Goal: Transaction & Acquisition: Register for event/course

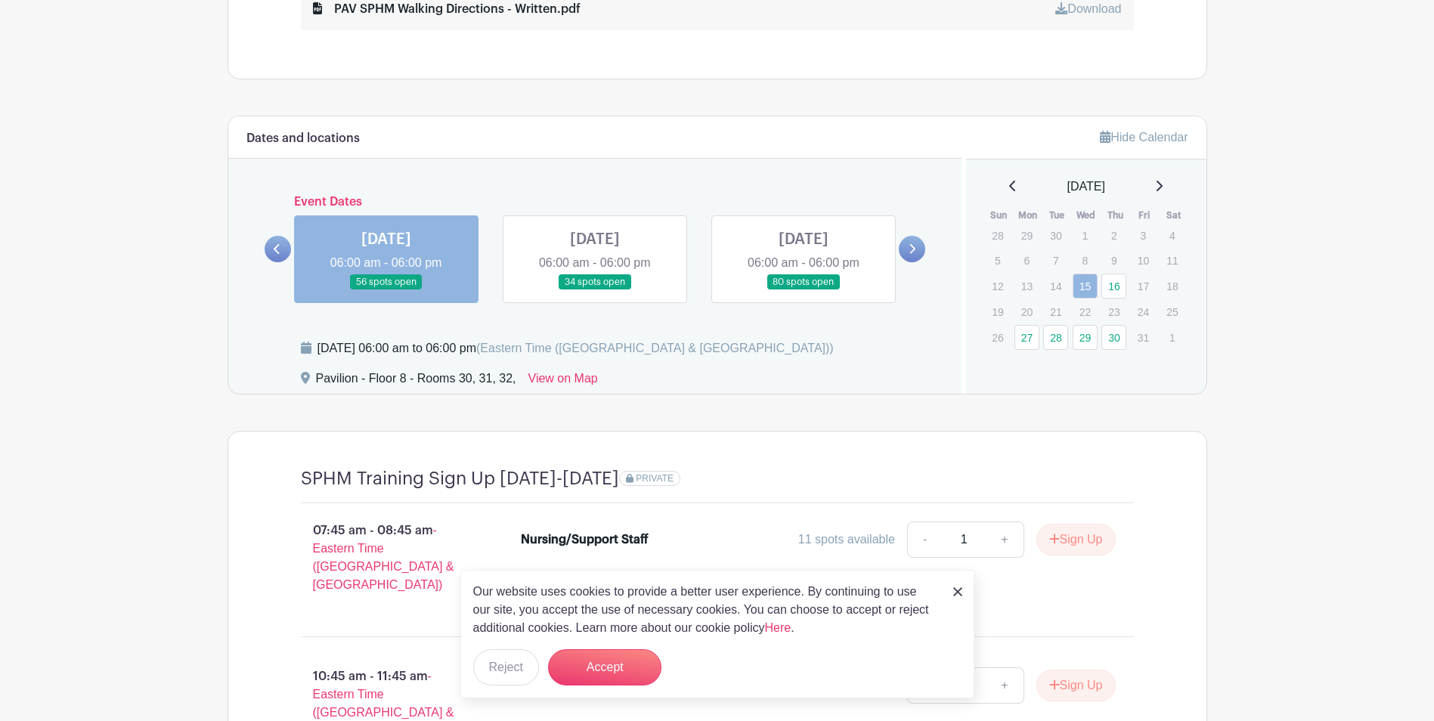
scroll to position [1436, 0]
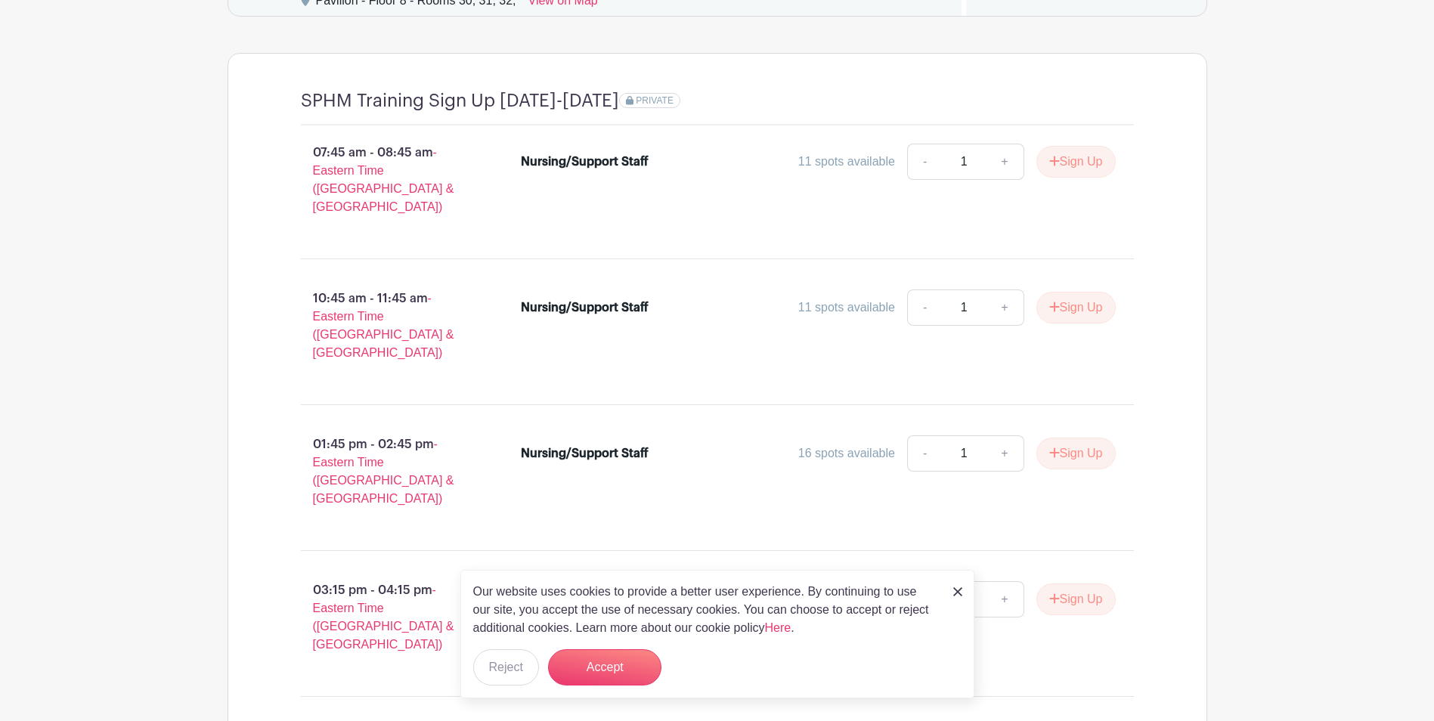
click at [961, 590] on img at bounding box center [957, 591] width 9 height 9
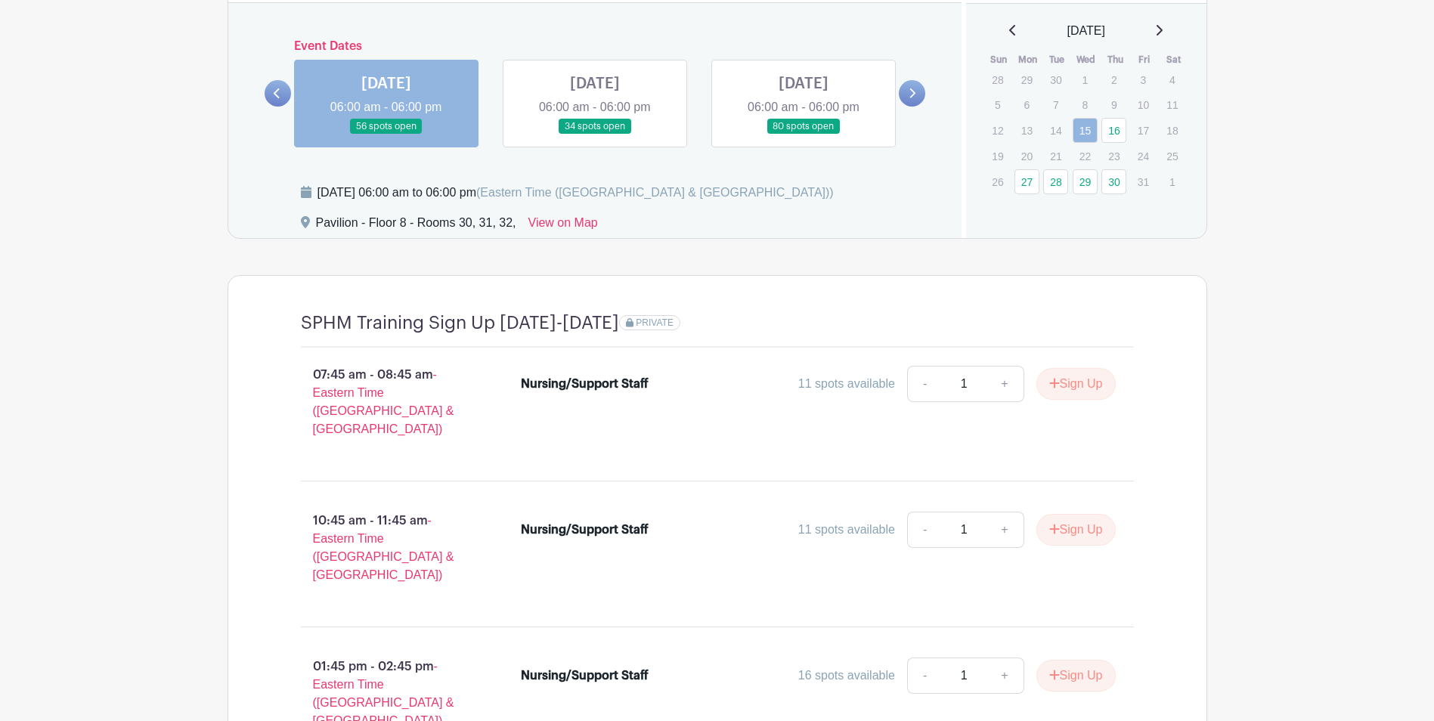
scroll to position [1210, 0]
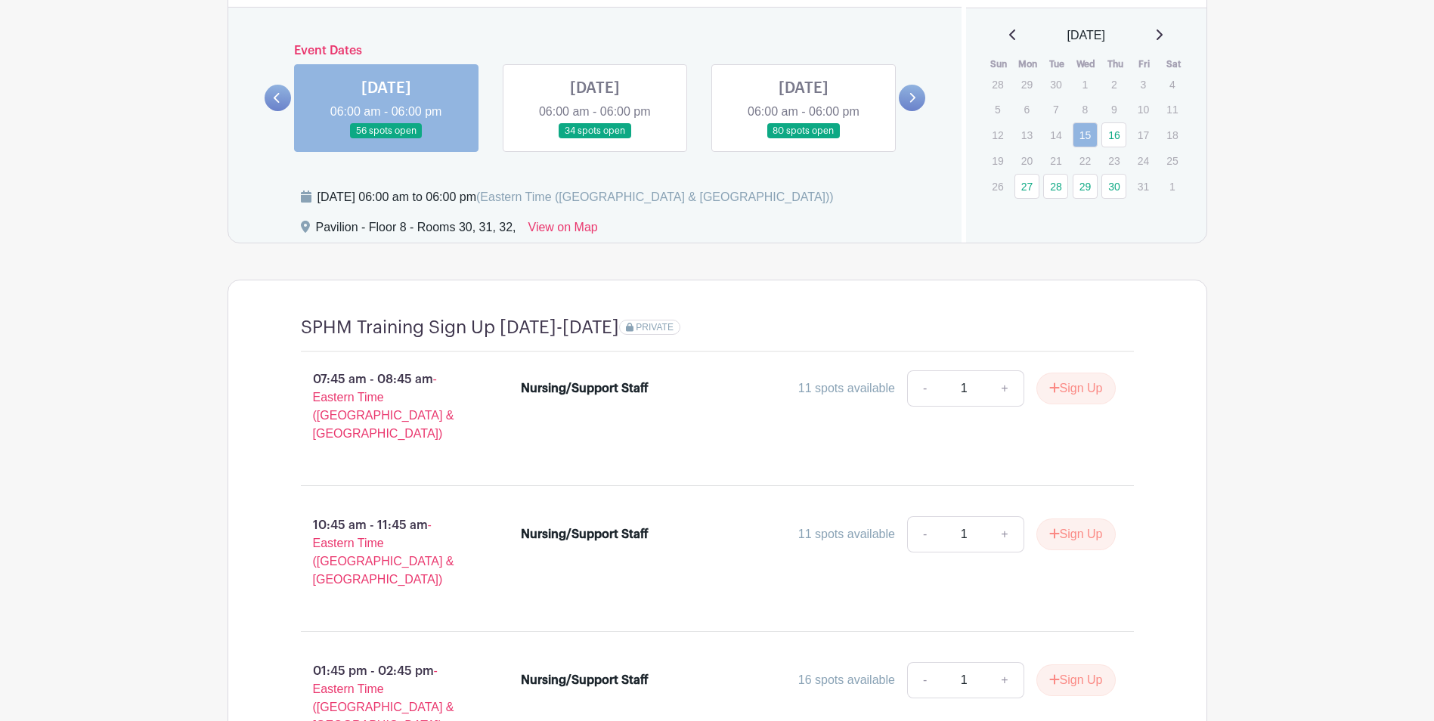
click at [595, 139] on link at bounding box center [595, 139] width 0 height 0
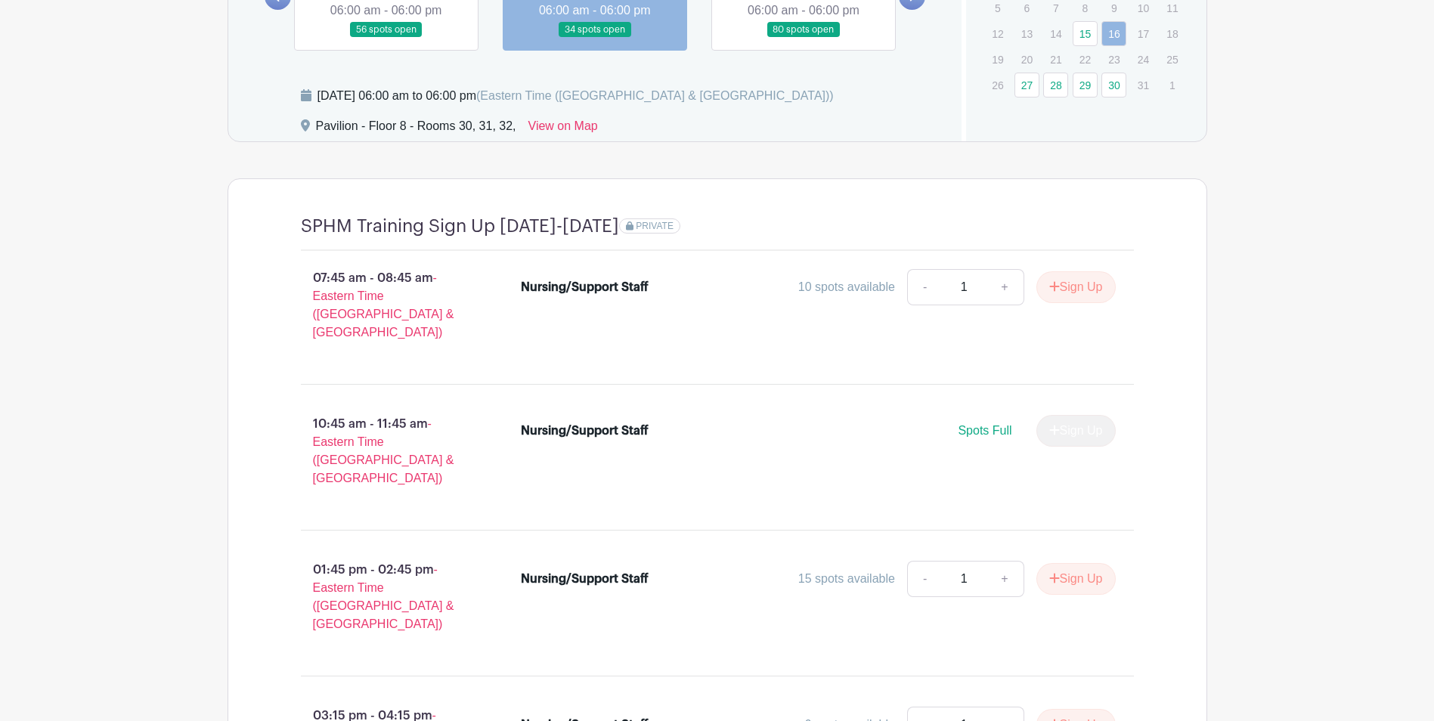
scroll to position [1436, 0]
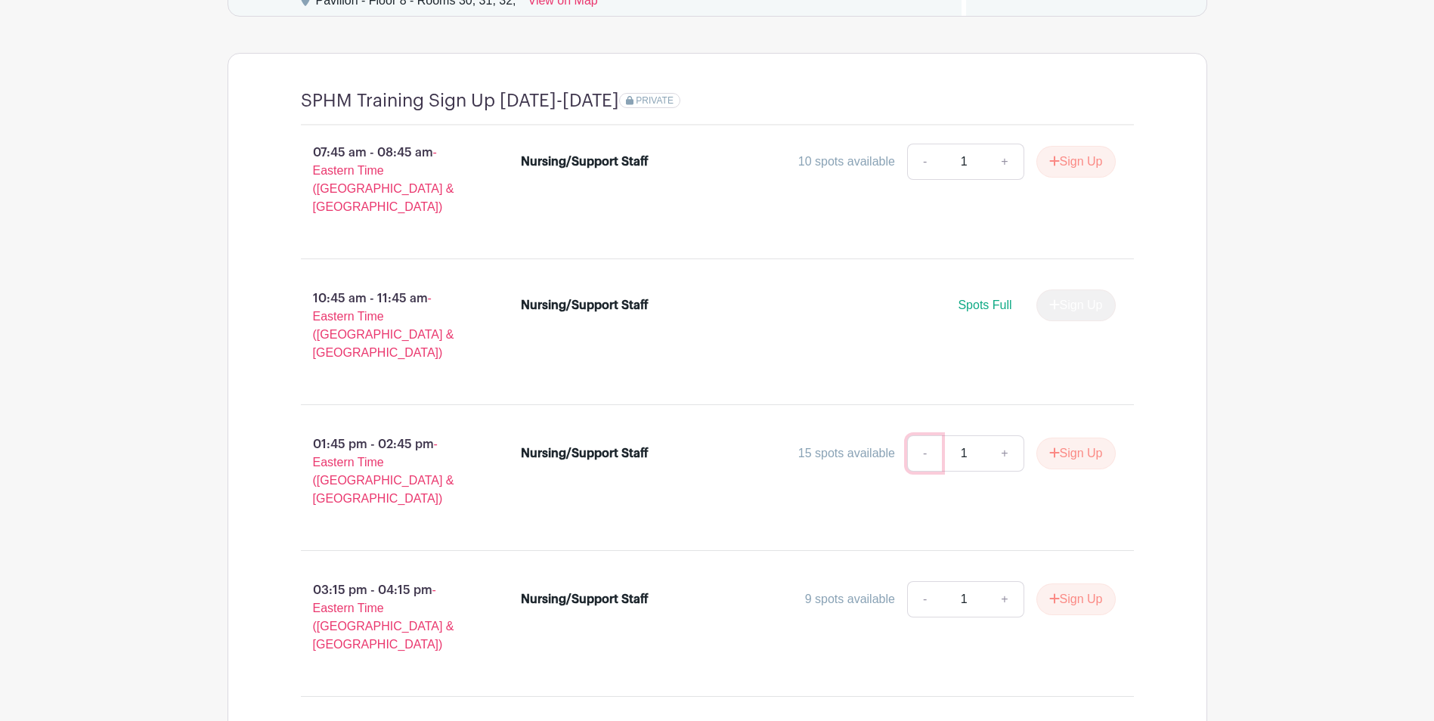
click at [926, 435] on link "-" at bounding box center [924, 453] width 35 height 36
click at [920, 435] on link "-" at bounding box center [924, 453] width 35 height 36
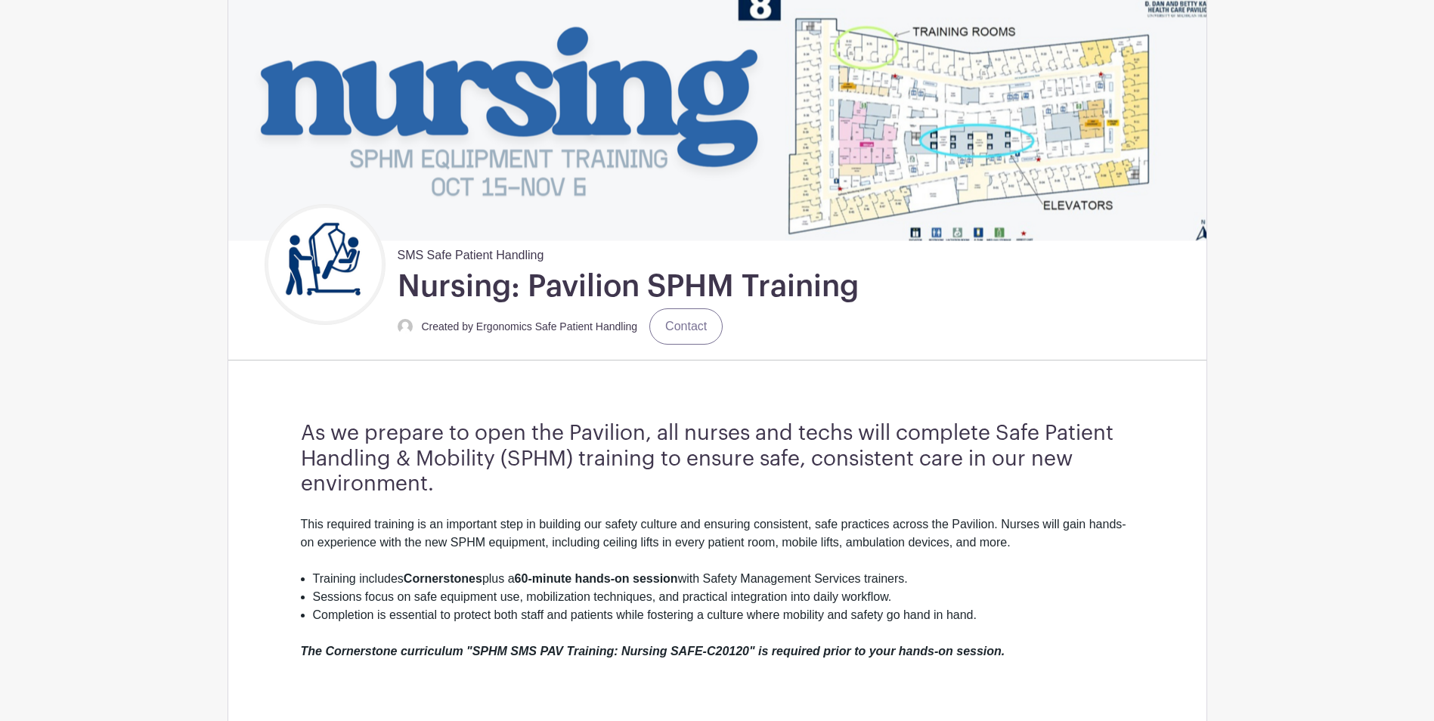
scroll to position [76, 0]
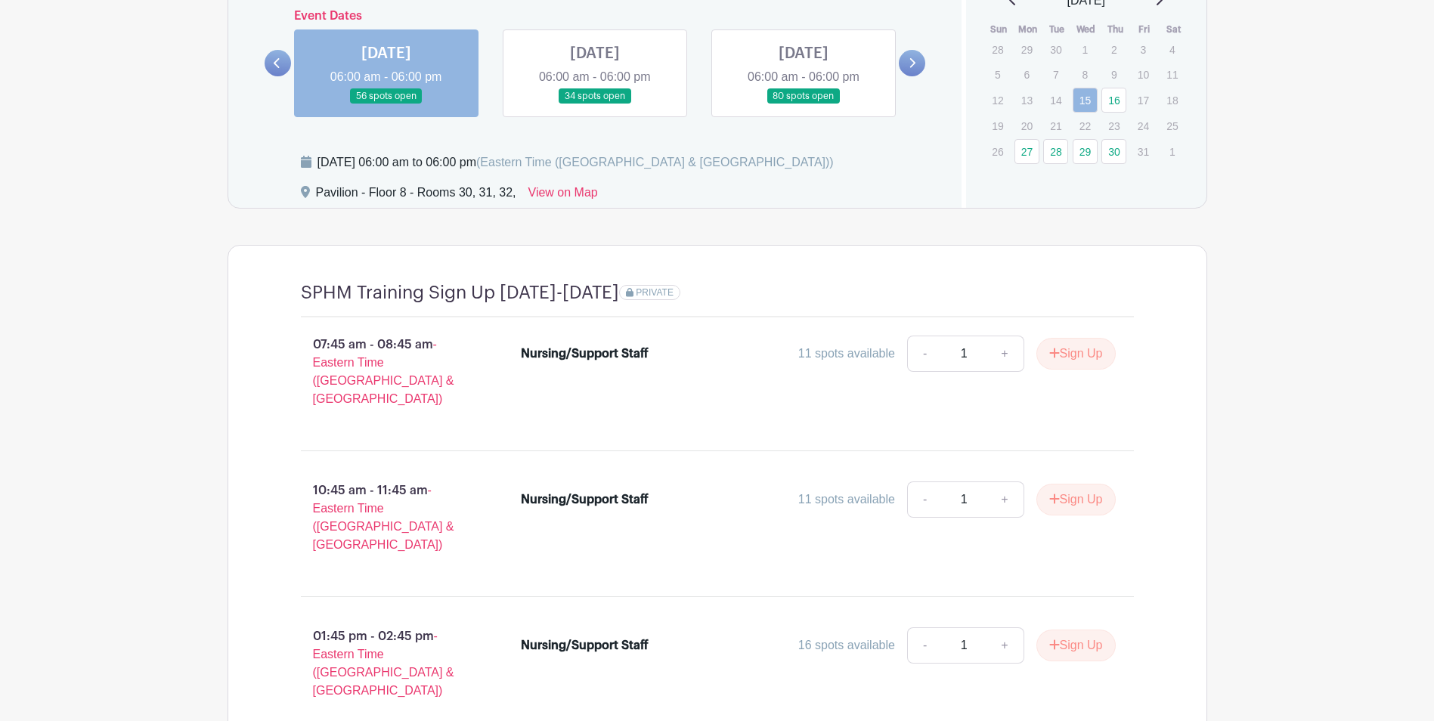
scroll to position [1105, 0]
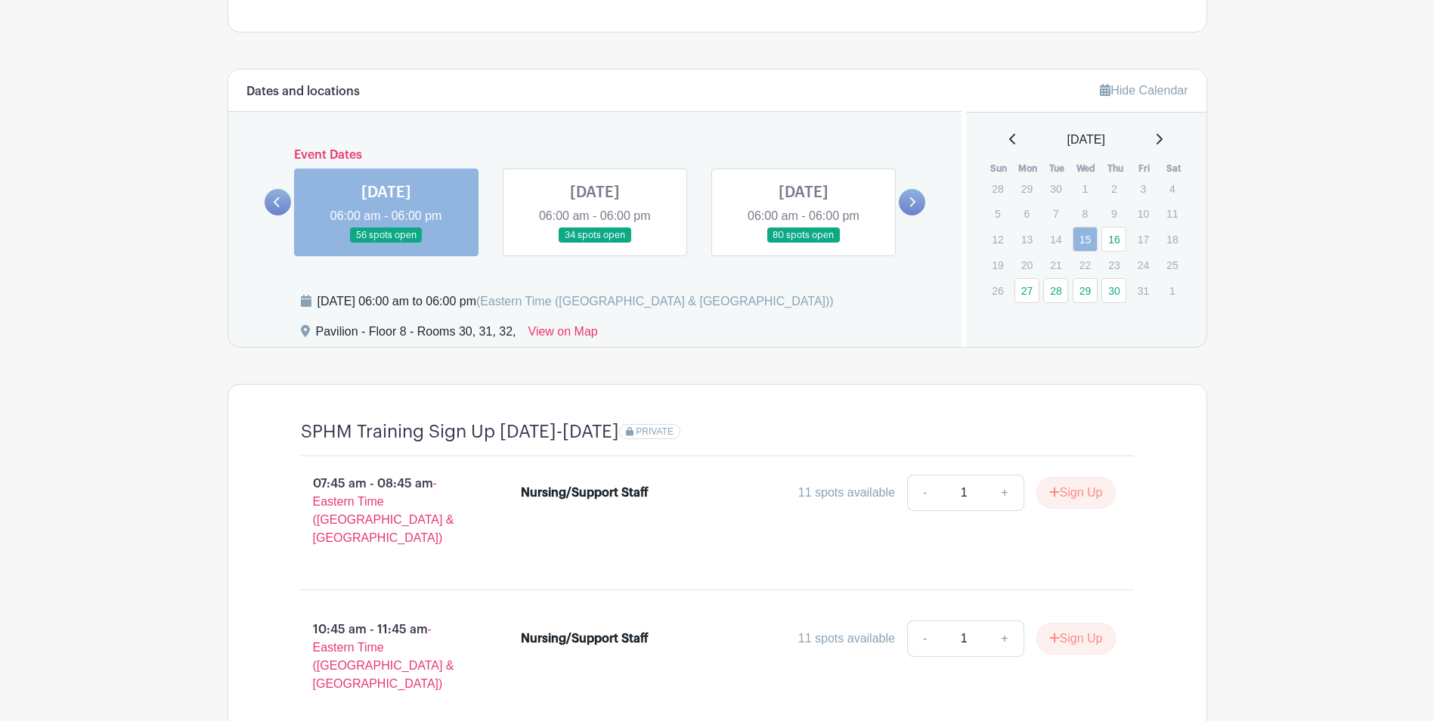
click at [916, 203] on link at bounding box center [912, 202] width 26 height 26
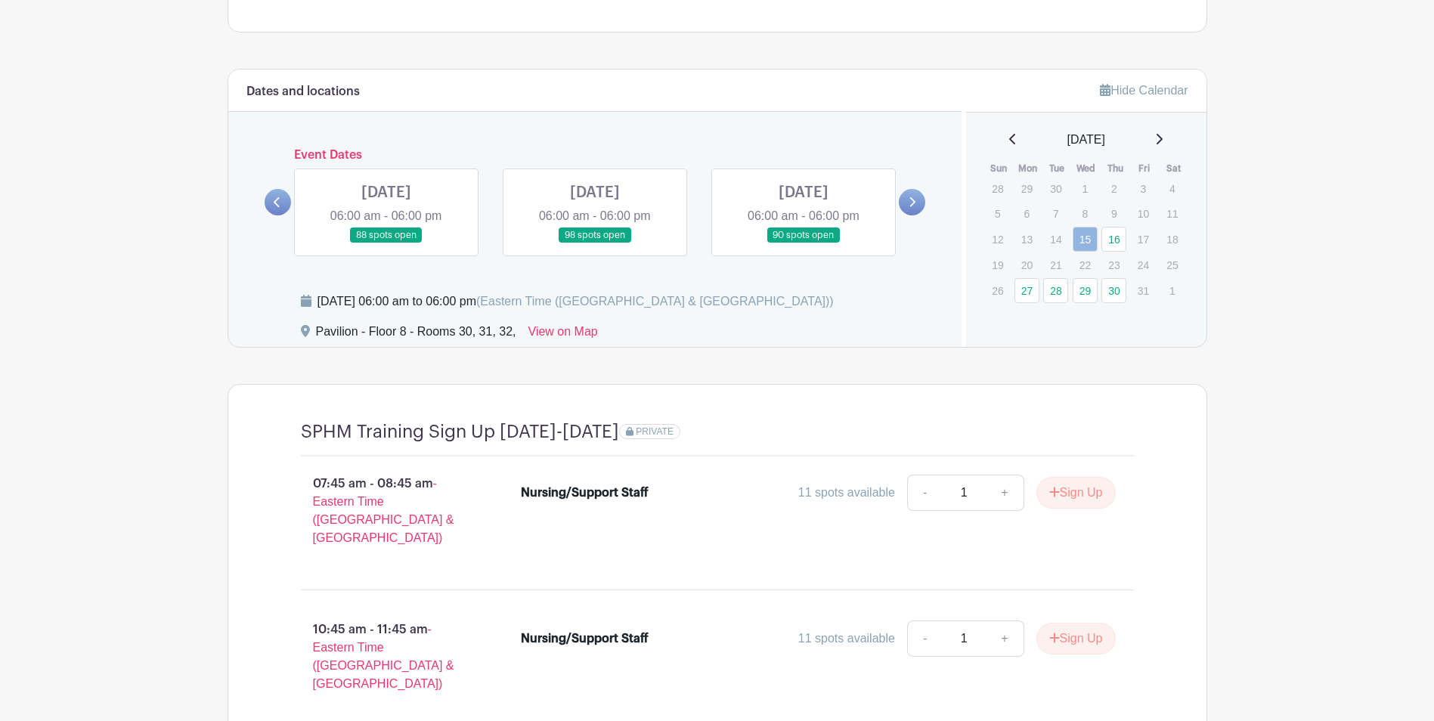
click at [277, 201] on icon at bounding box center [277, 202] width 7 height 11
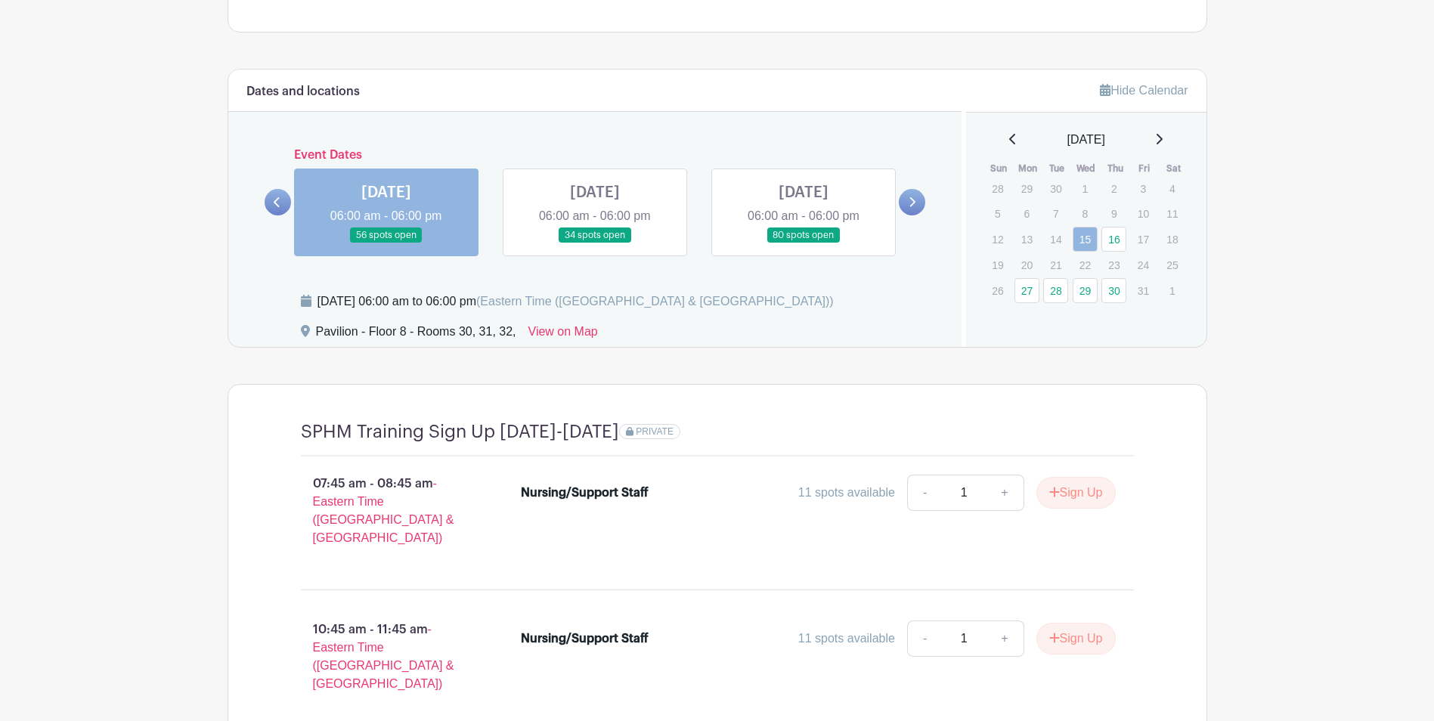
click at [595, 243] on link at bounding box center [595, 243] width 0 height 0
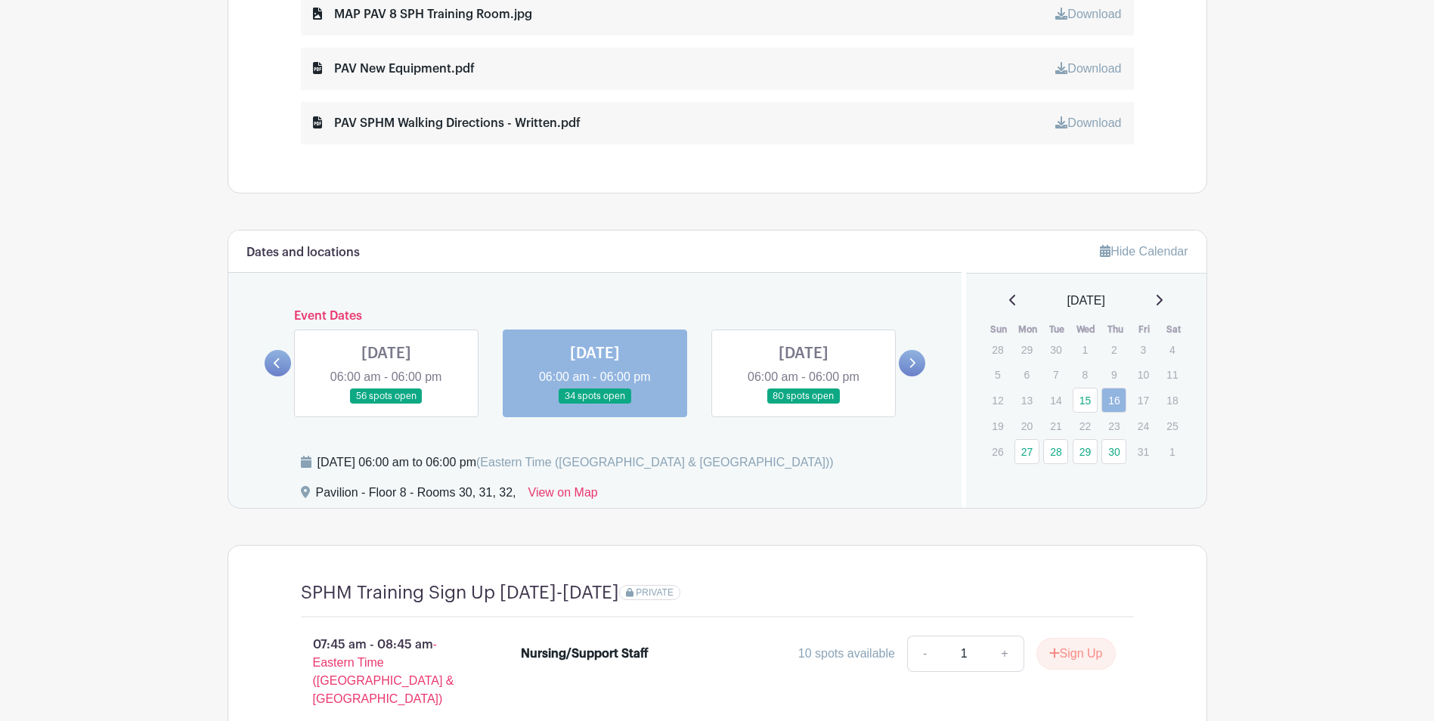
scroll to position [878, 0]
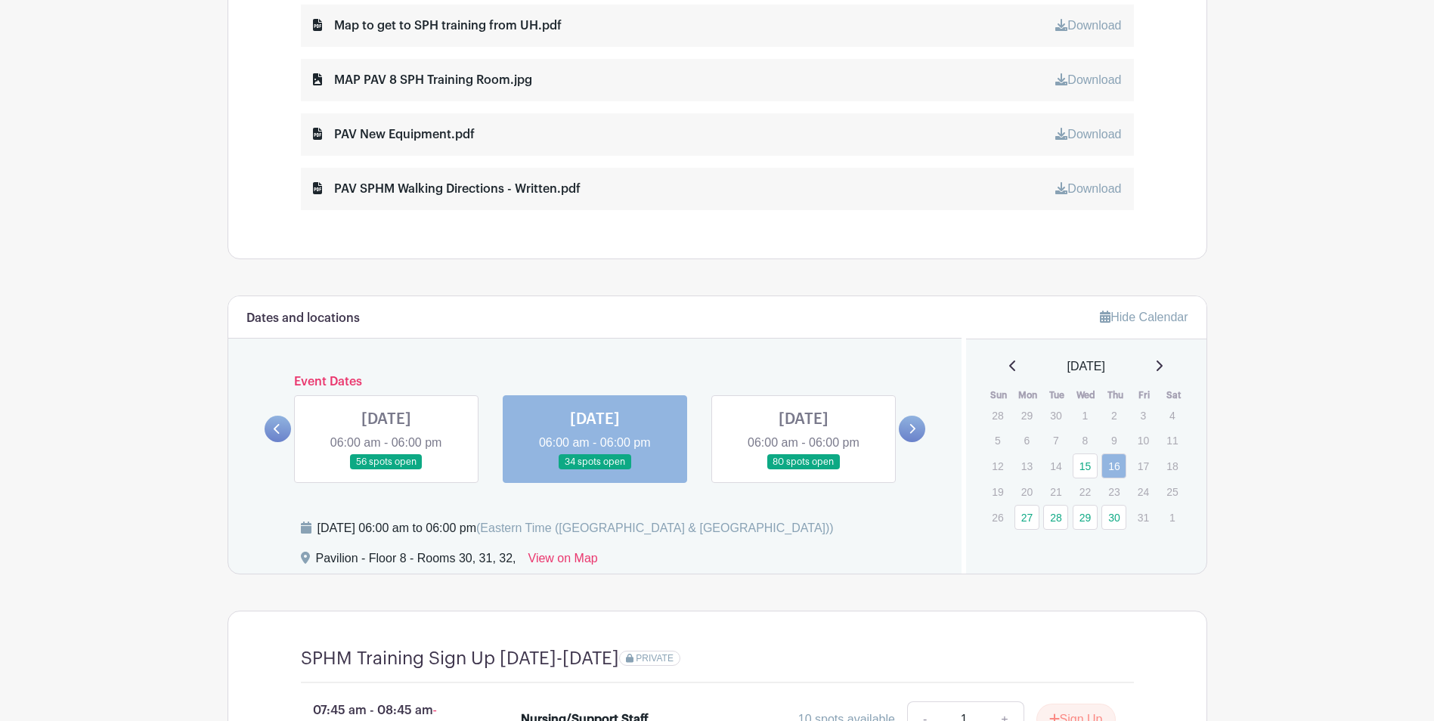
click at [386, 470] on link at bounding box center [386, 470] width 0 height 0
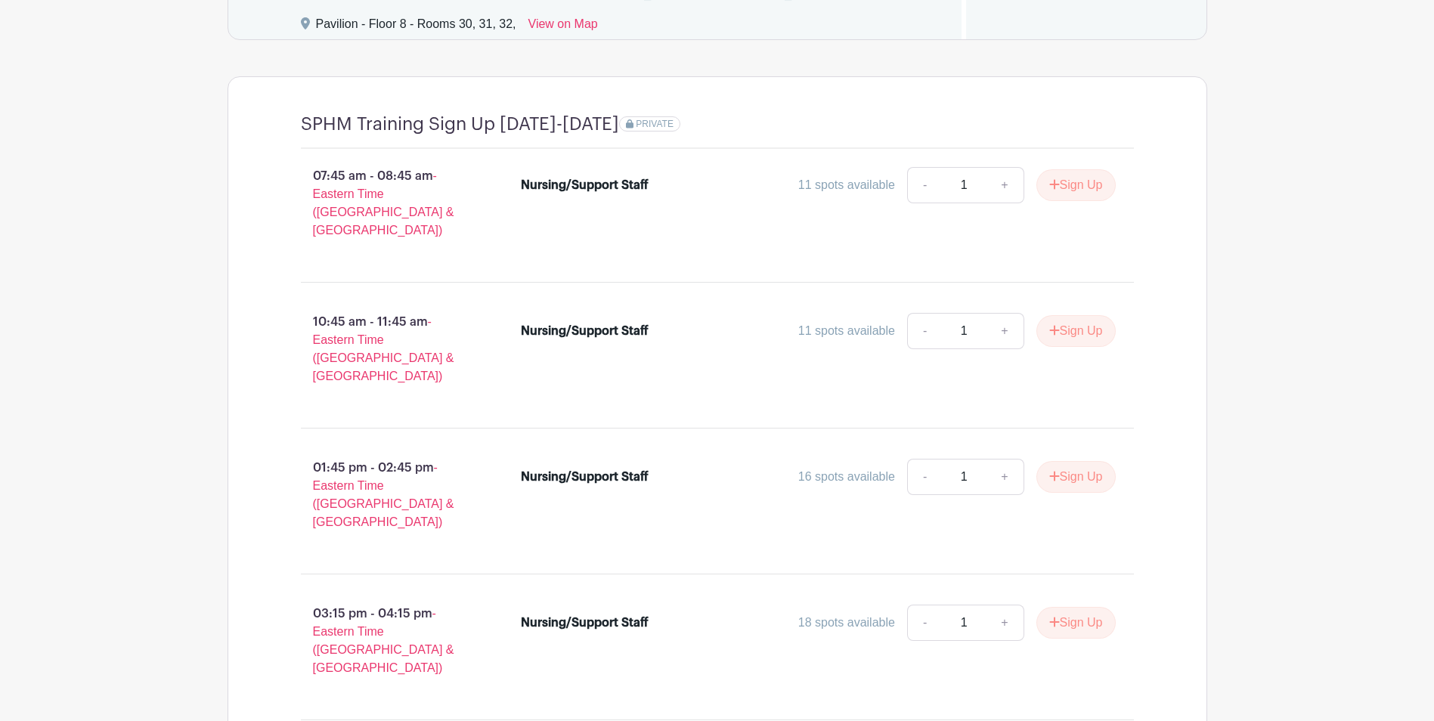
scroll to position [1332, 0]
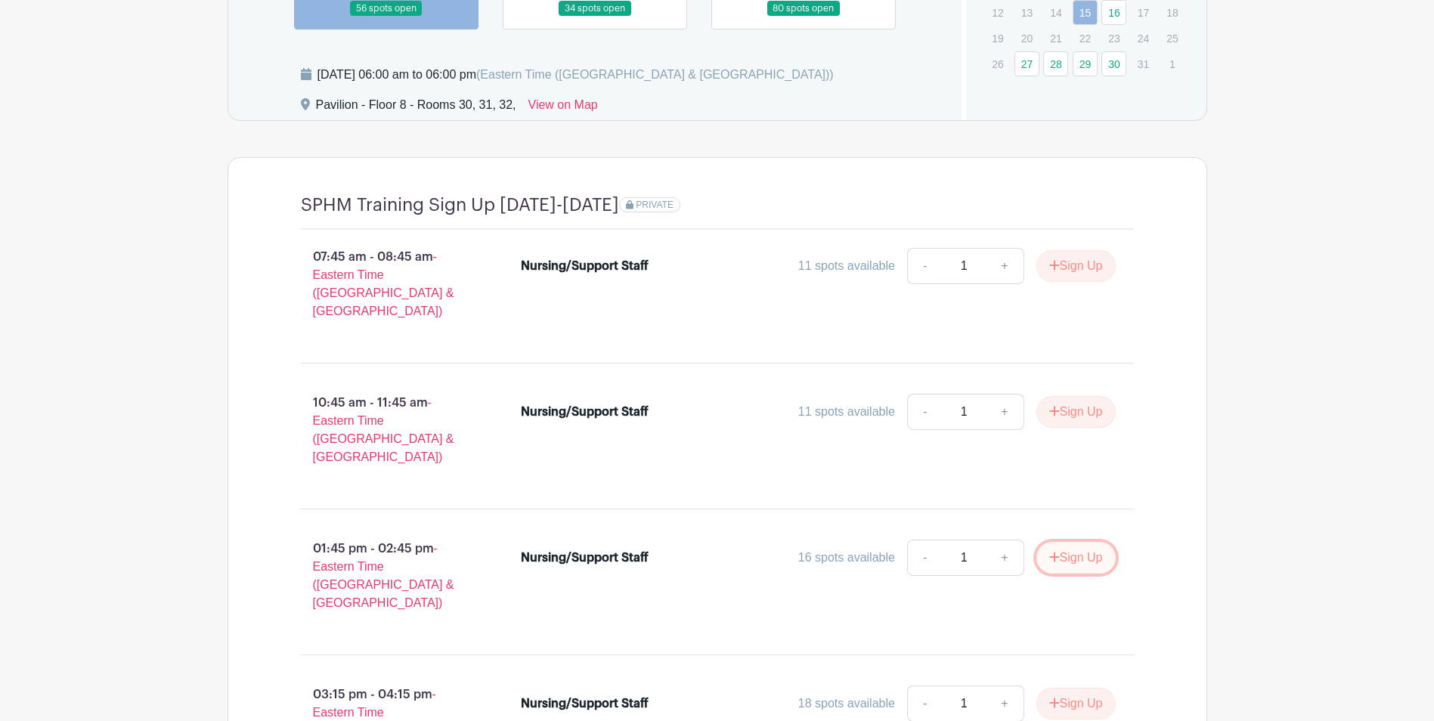
click at [1057, 542] on button "Sign Up" at bounding box center [1075, 558] width 79 height 32
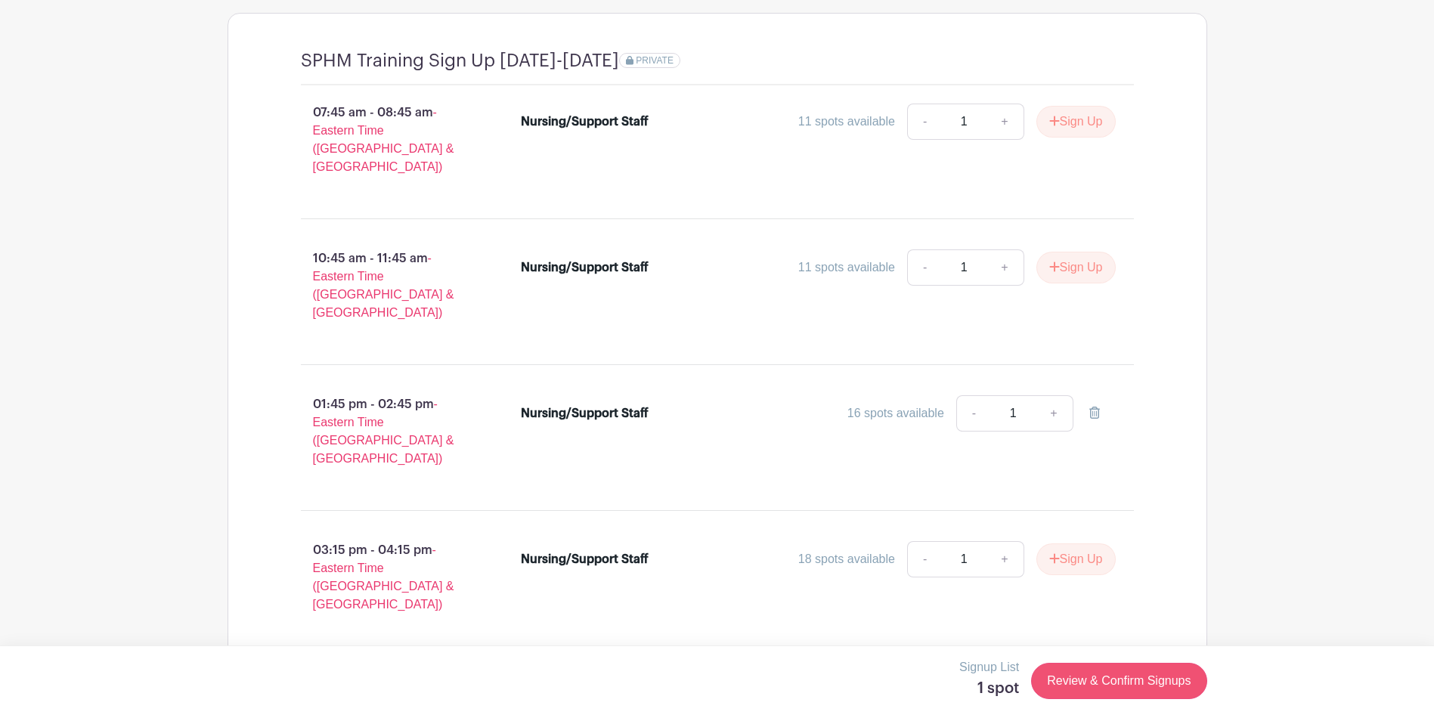
scroll to position [1483, 0]
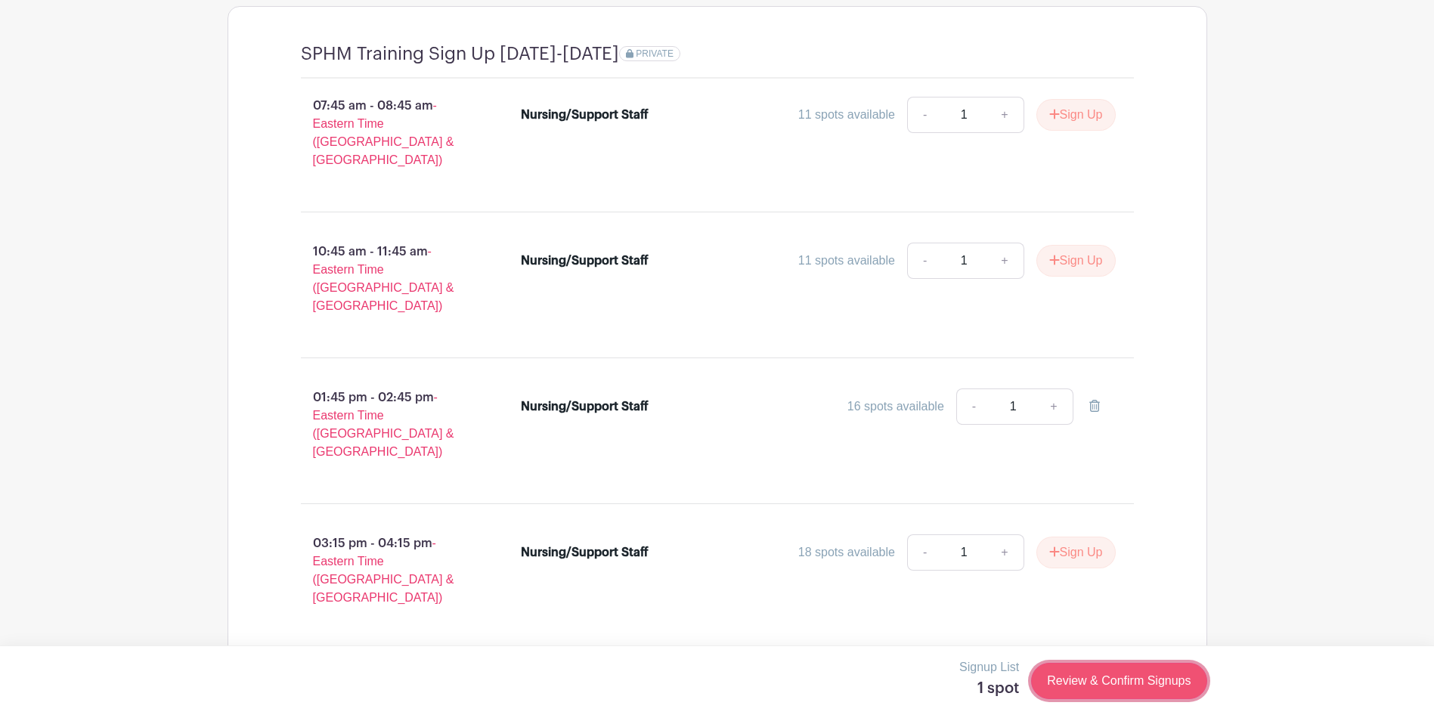
click at [1110, 687] on link "Review & Confirm Signups" at bounding box center [1118, 681] width 175 height 36
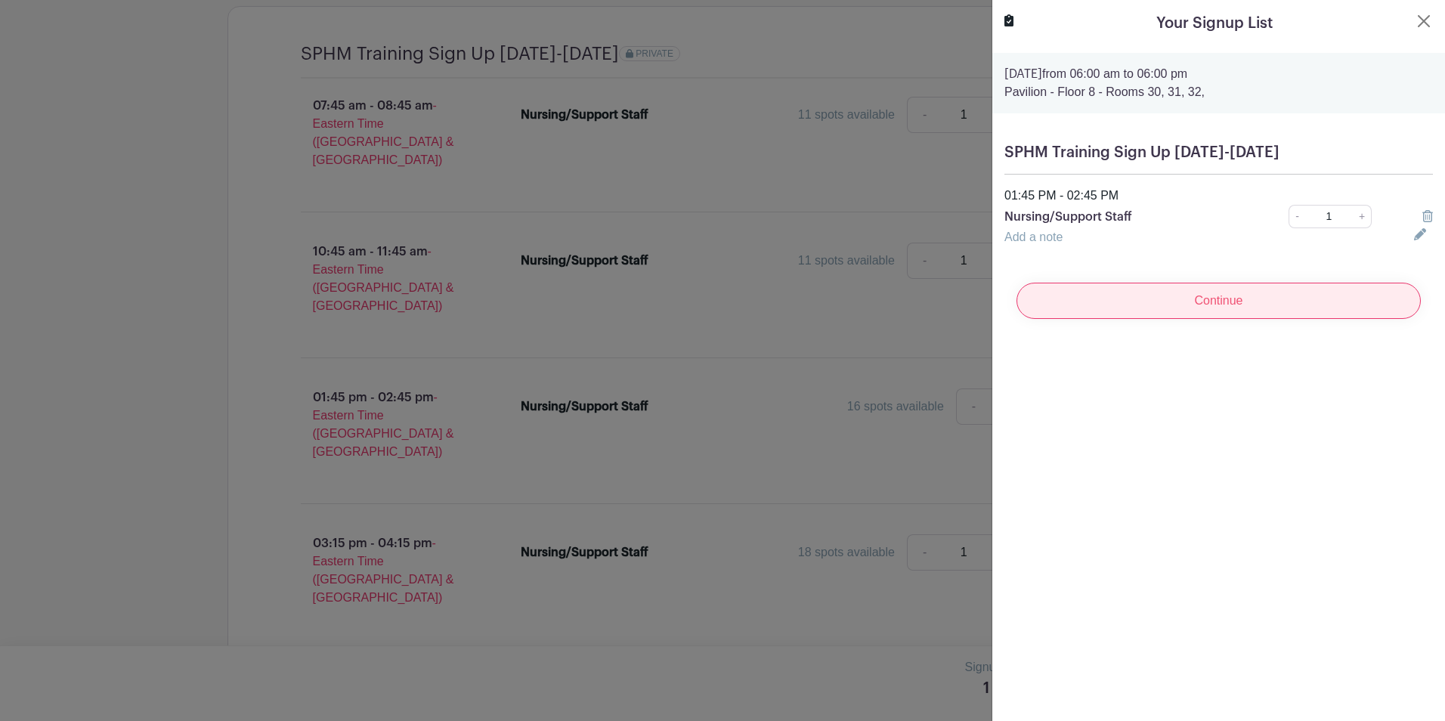
click at [1235, 299] on input "Continue" at bounding box center [1219, 301] width 404 height 36
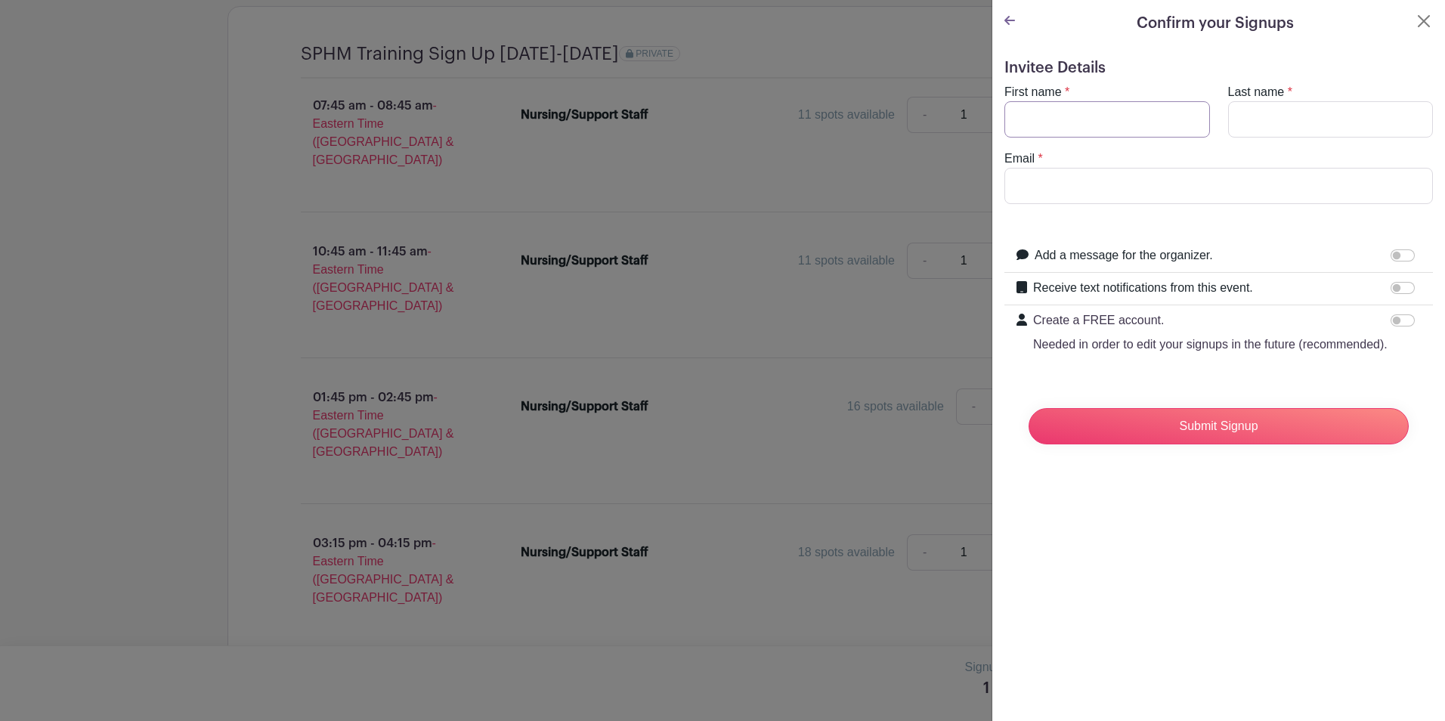
click at [1098, 114] on input "First name" at bounding box center [1108, 119] width 206 height 36
type input "Hong"
type input "Shen"
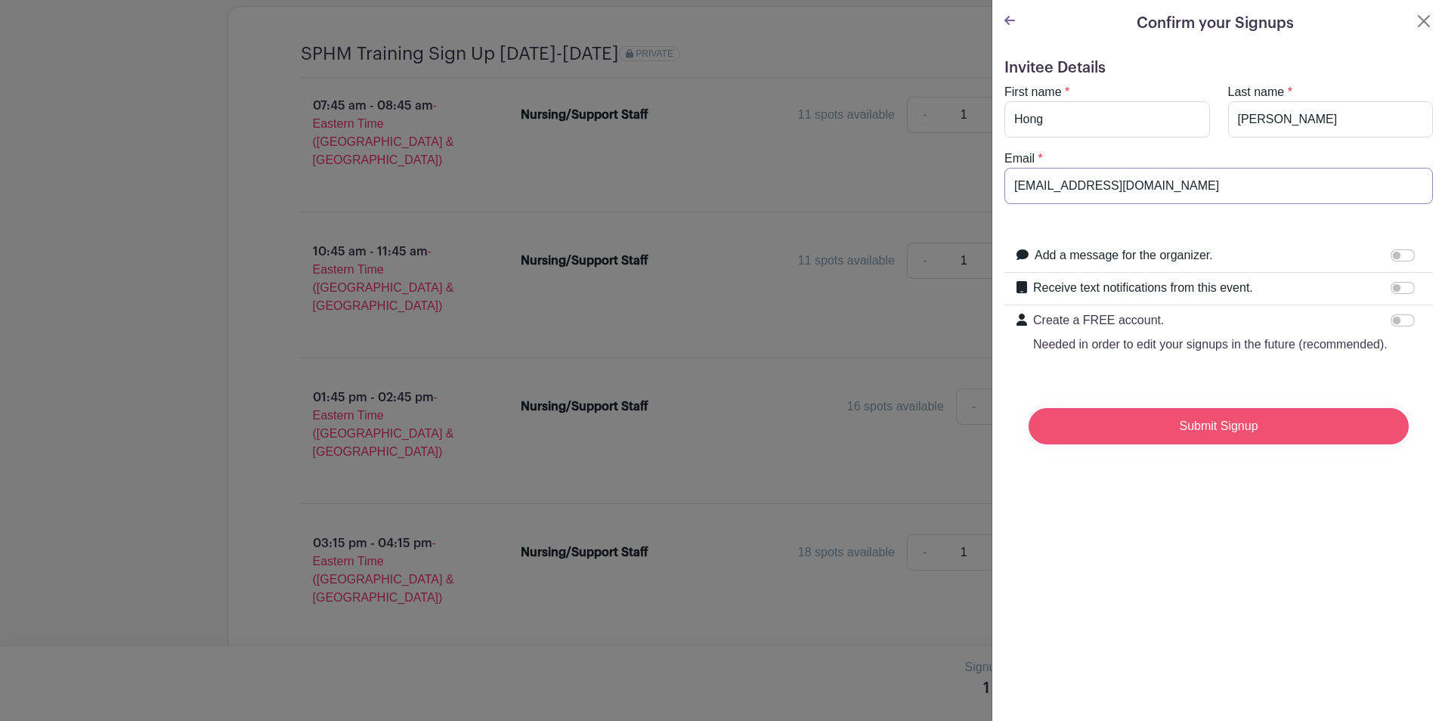
type input "realjps@med.umich.edu"
click at [1234, 445] on input "Submit Signup" at bounding box center [1219, 426] width 380 height 36
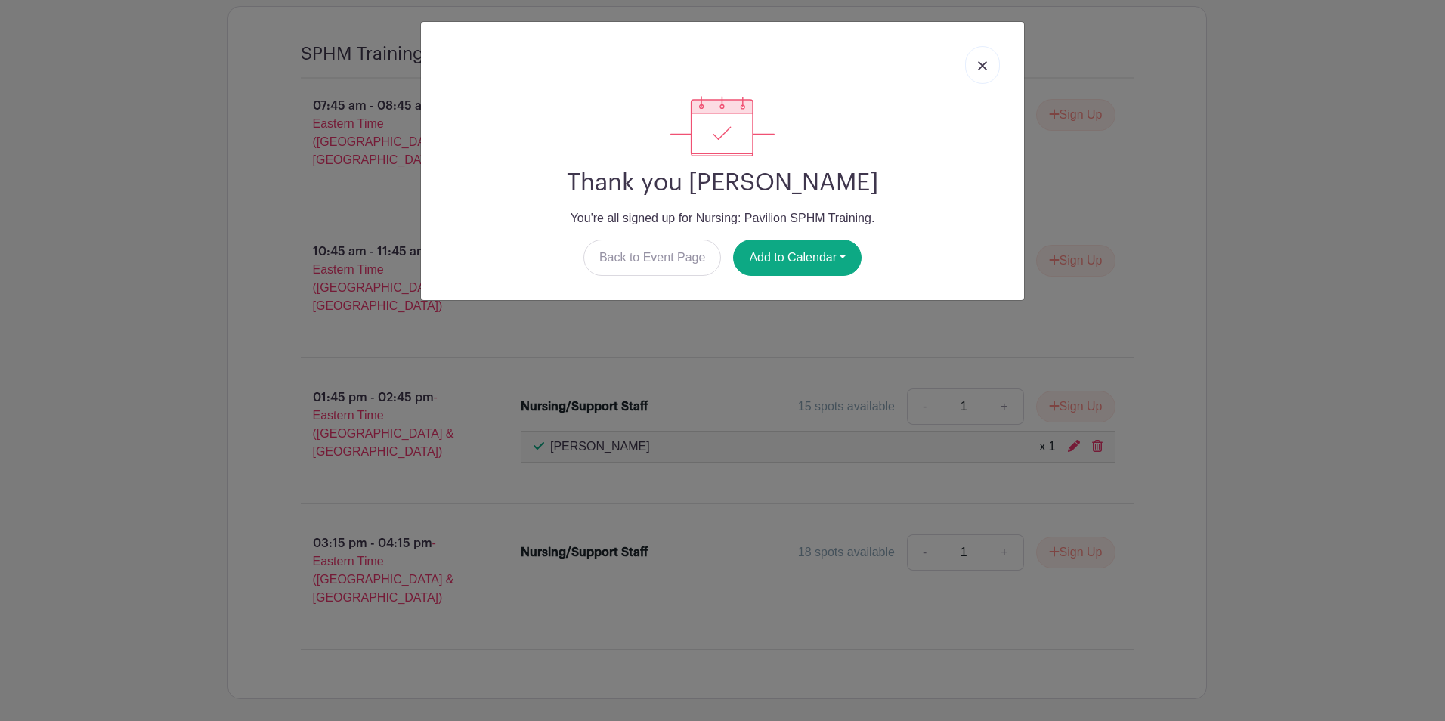
click at [985, 67] on img at bounding box center [982, 65] width 9 height 9
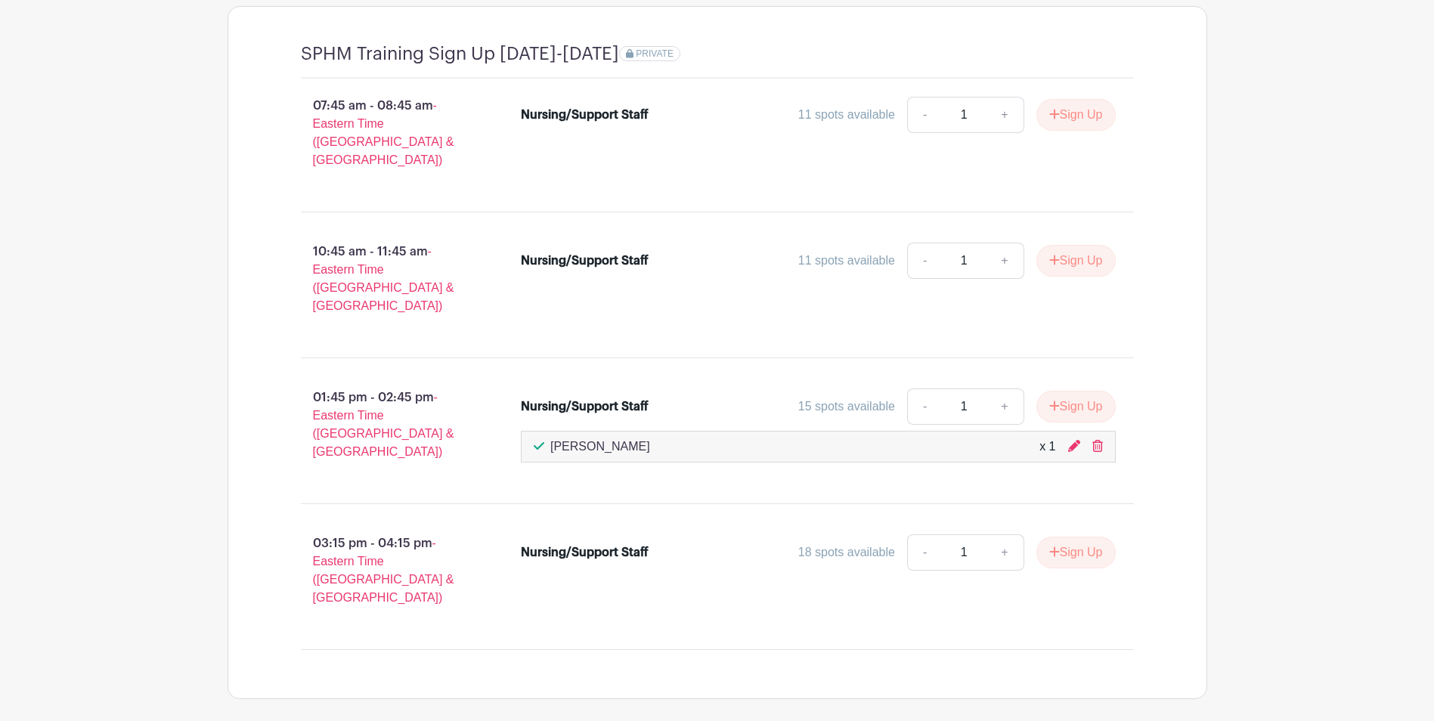
click at [903, 461] on div "07:45 am - 08:45 am - Eastern Time (US & Canada) Nursing/Support Staff 11 spots…" at bounding box center [718, 365] width 906 height 572
click at [1159, 395] on div "01:45 pm - 02:45 pm - Eastern Time (US & Canada) Nursing/Support Staff 15 spots…" at bounding box center [718, 430] width 906 height 121
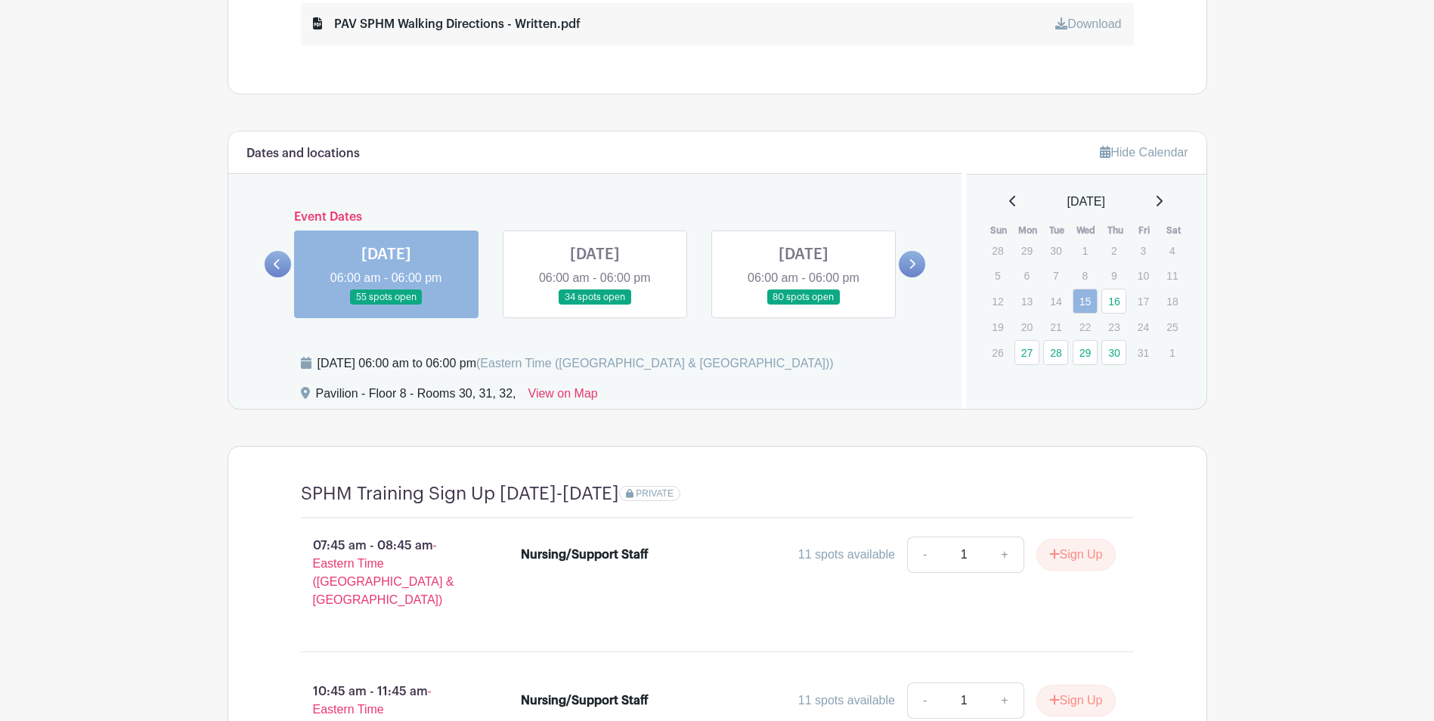
scroll to position [1037, 0]
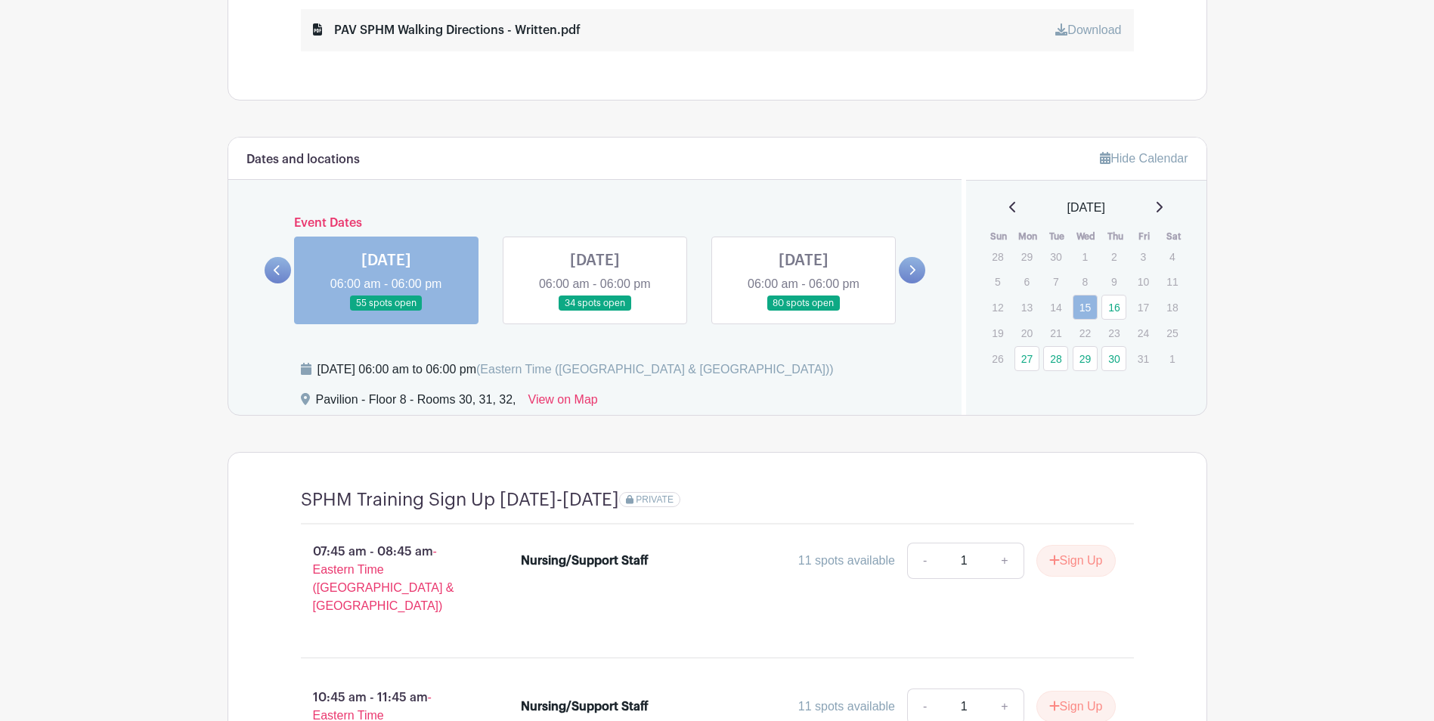
click at [595, 311] on link at bounding box center [595, 311] width 0 height 0
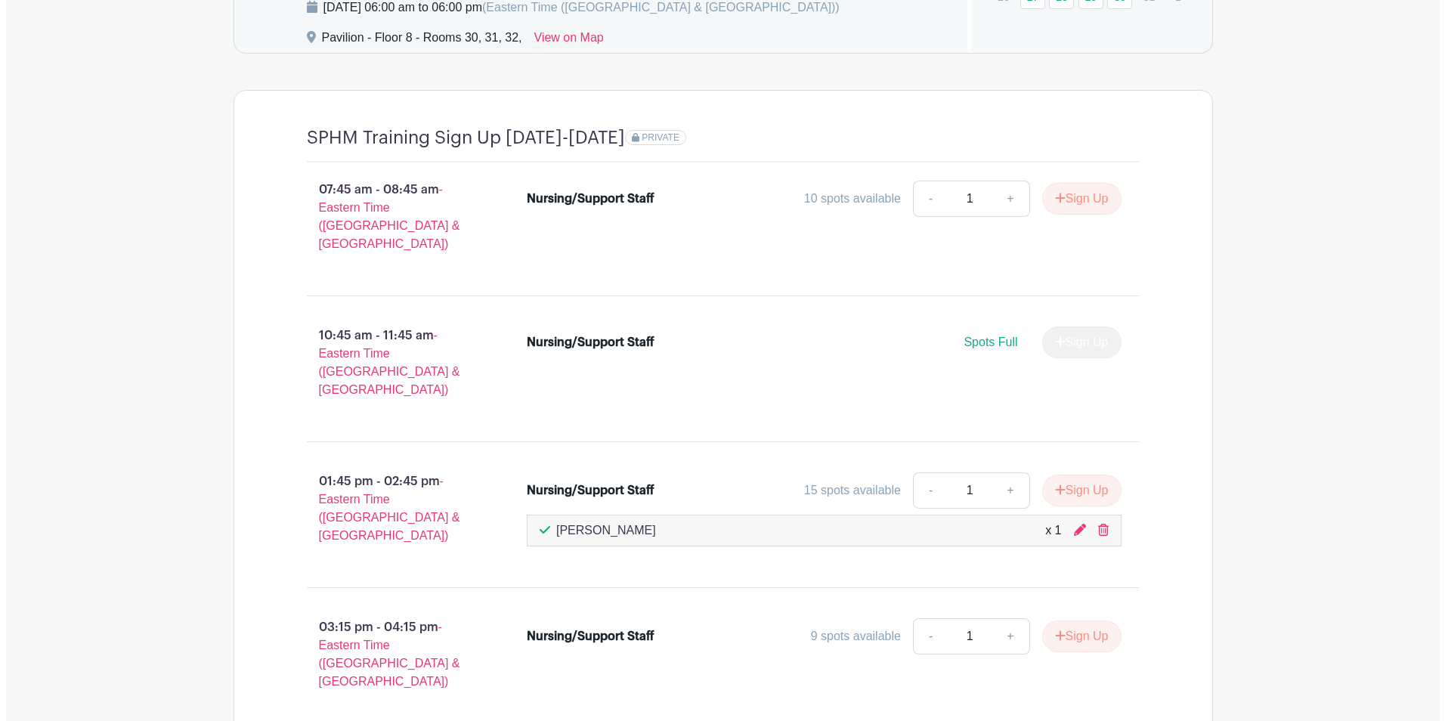
scroll to position [1491, 0]
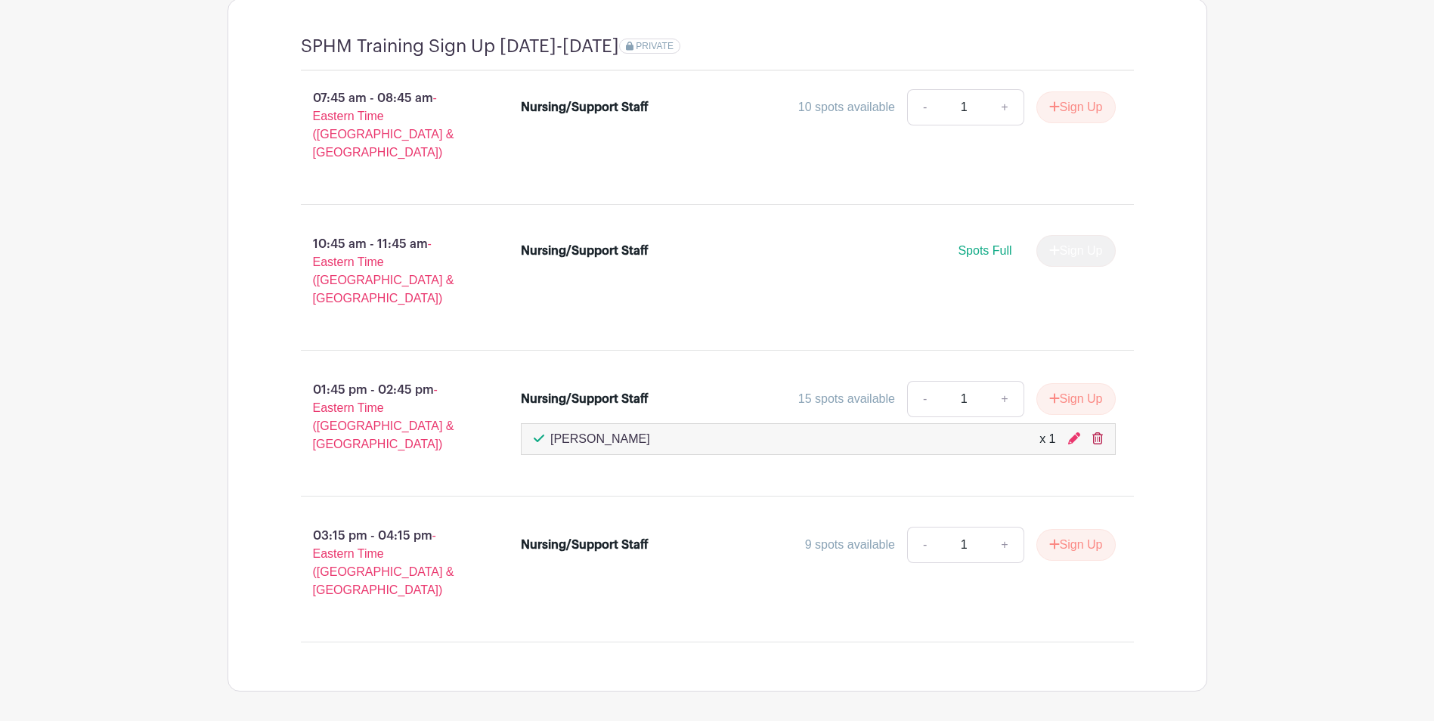
click at [1098, 432] on icon at bounding box center [1097, 438] width 11 height 12
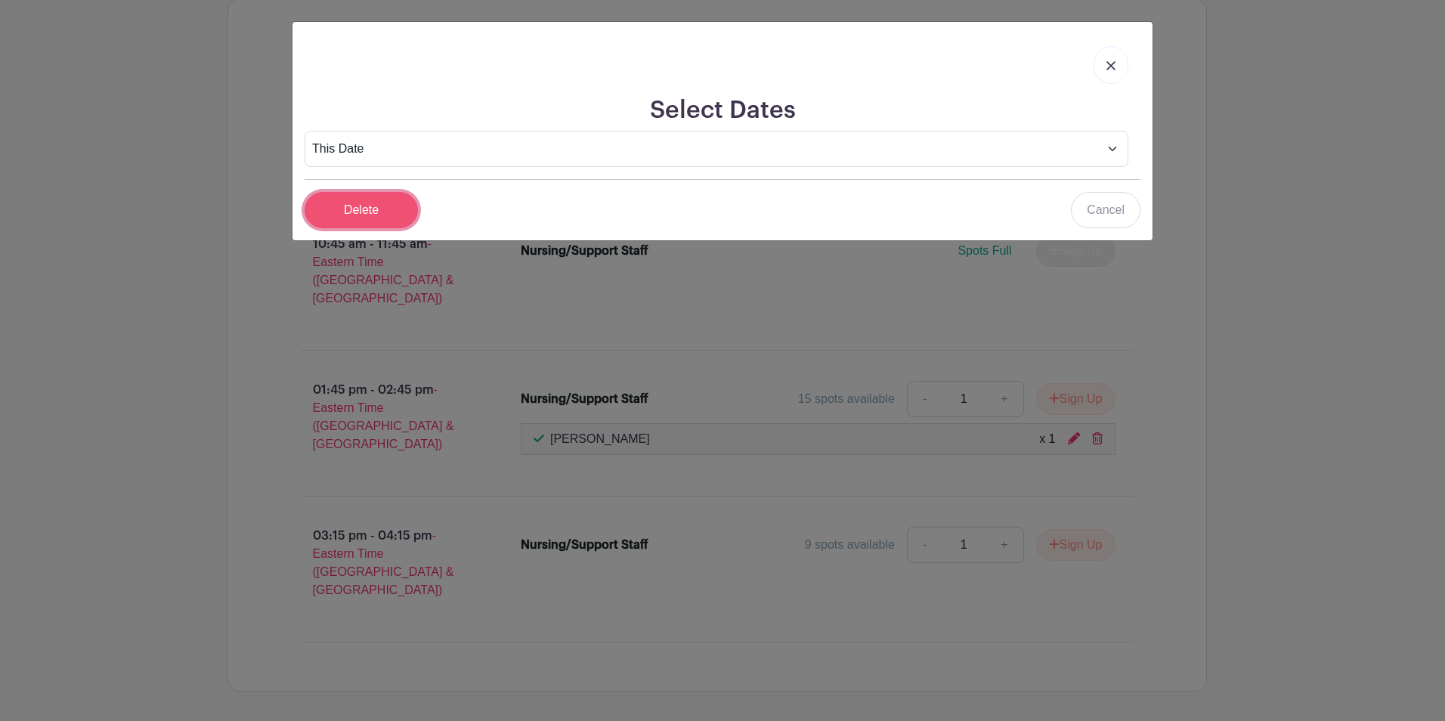
click at [366, 206] on input "Delete" at bounding box center [361, 210] width 113 height 36
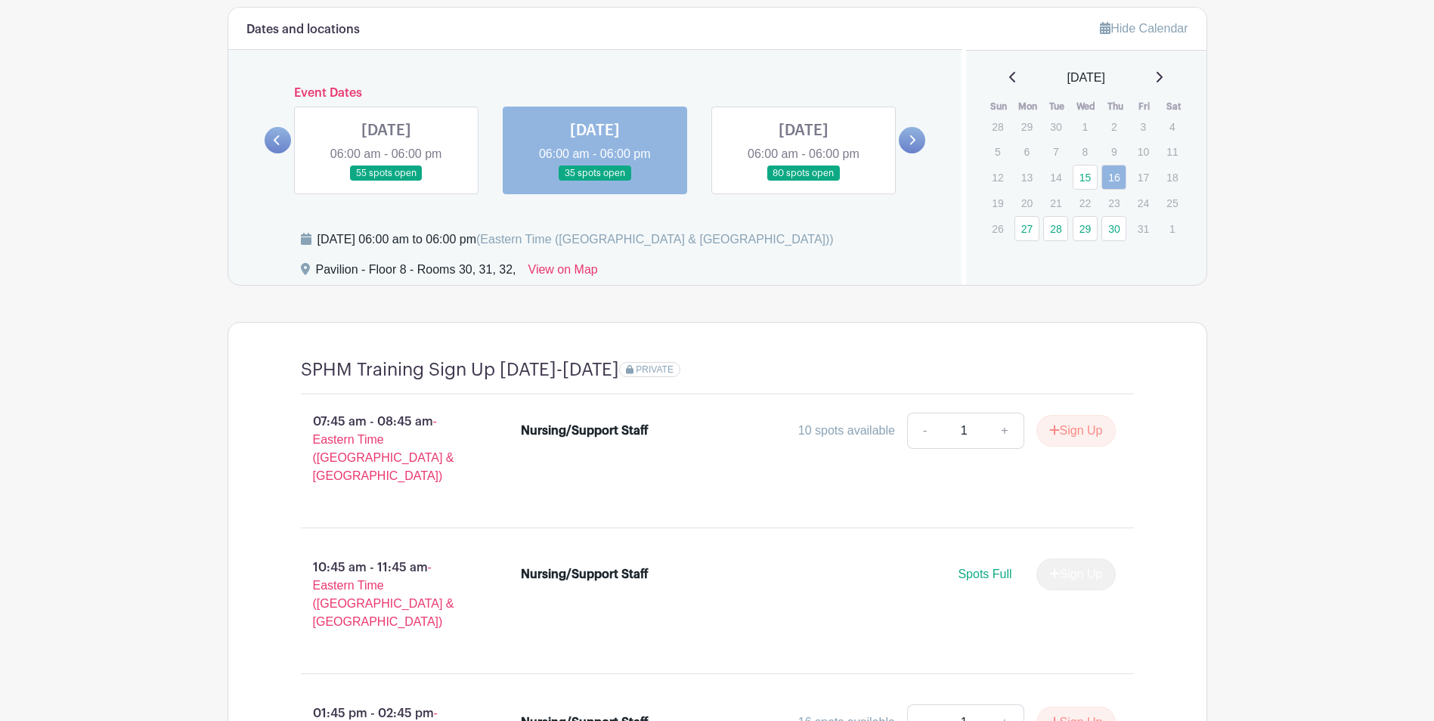
scroll to position [1030, 0]
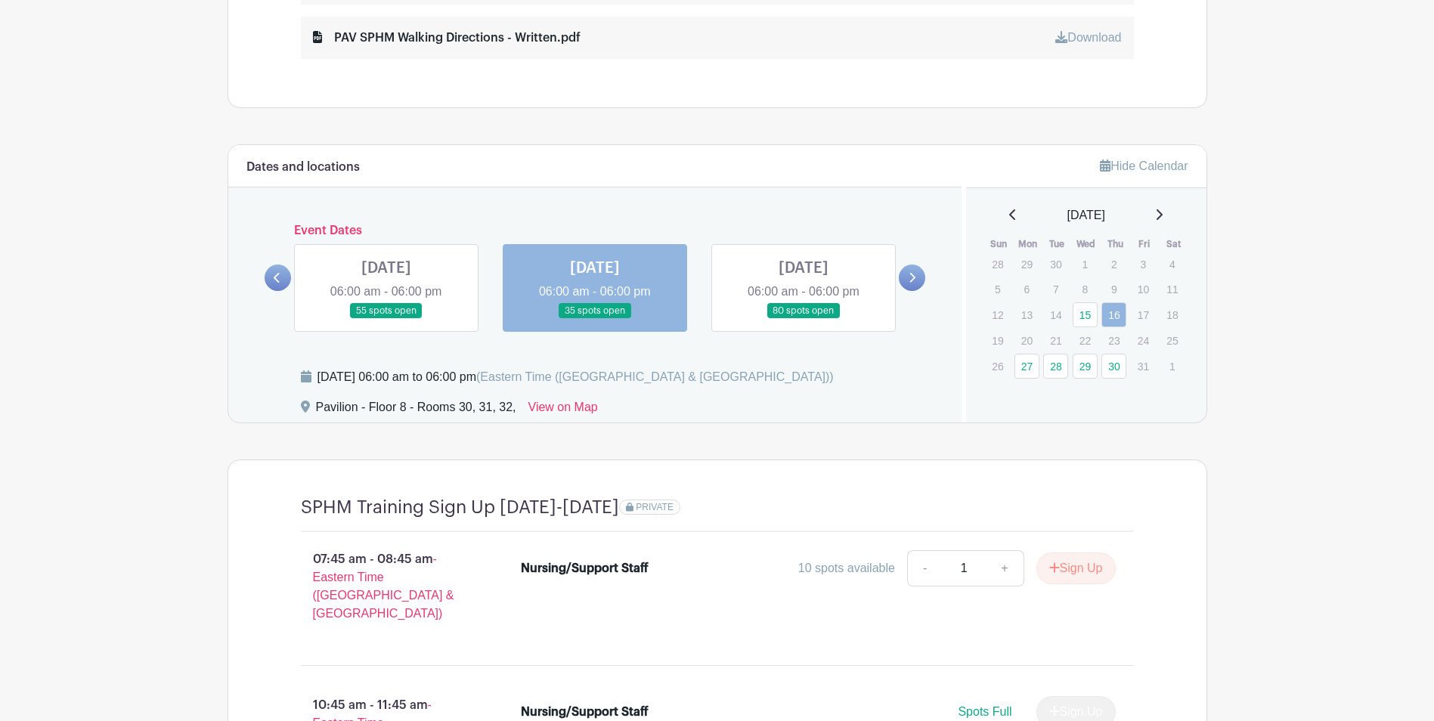
click at [386, 319] on link at bounding box center [386, 319] width 0 height 0
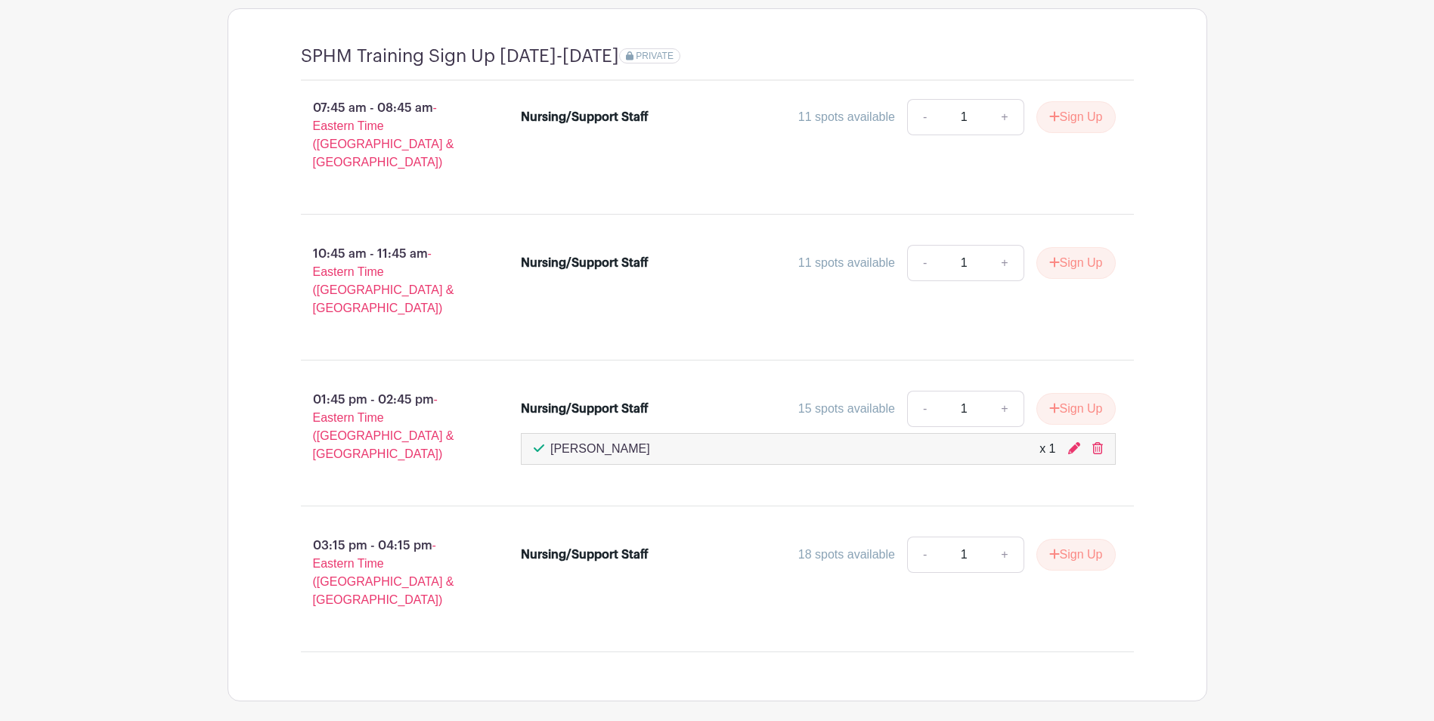
scroll to position [1491, 0]
